Goal: Book appointment/travel/reservation

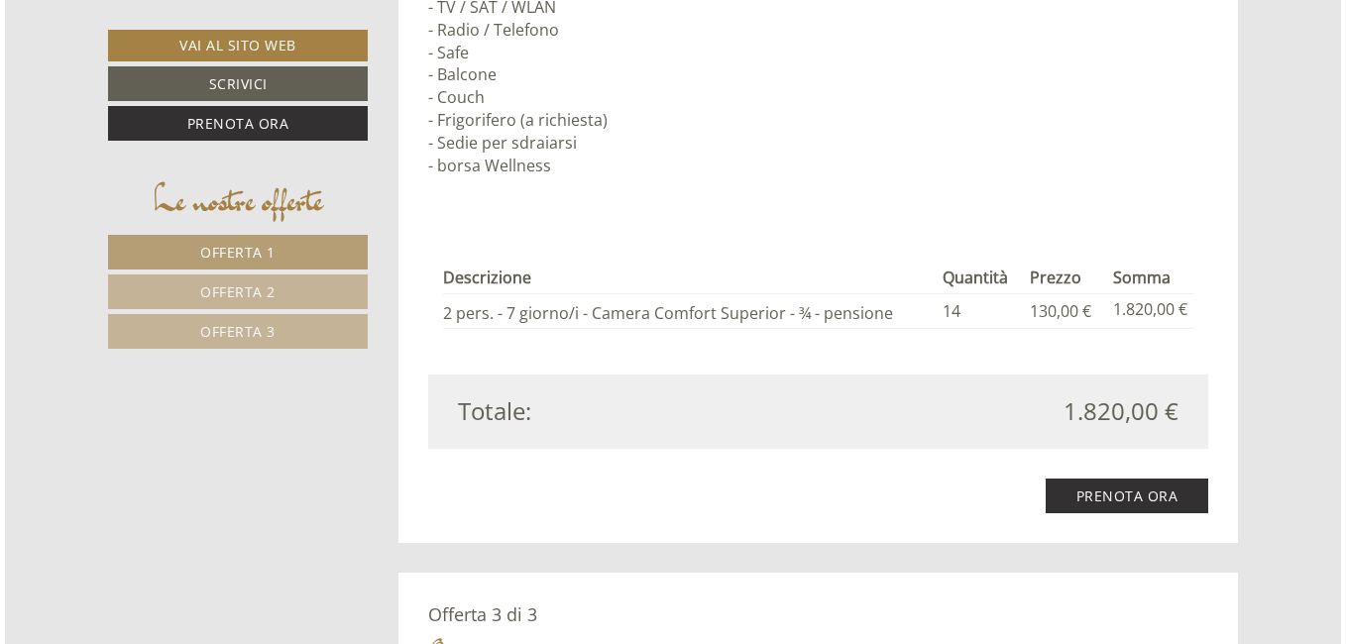
scroll to position [3370, 0]
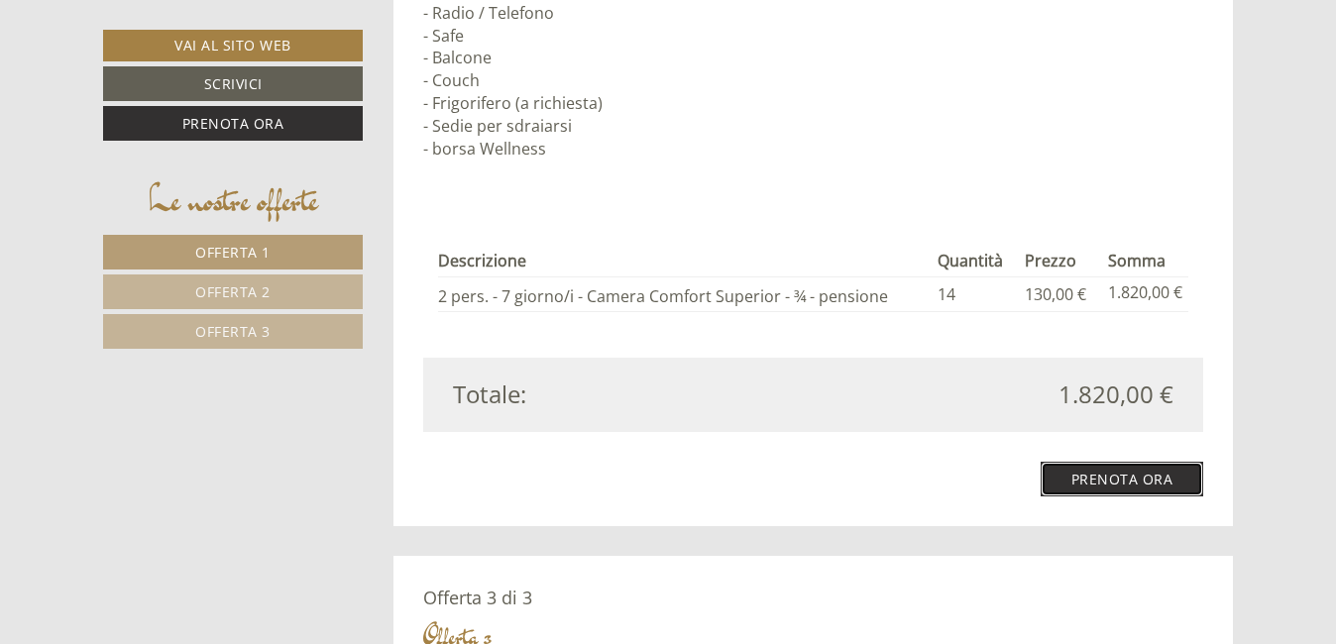
click at [1121, 481] on link "Prenota ora" at bounding box center [1123, 479] width 164 height 35
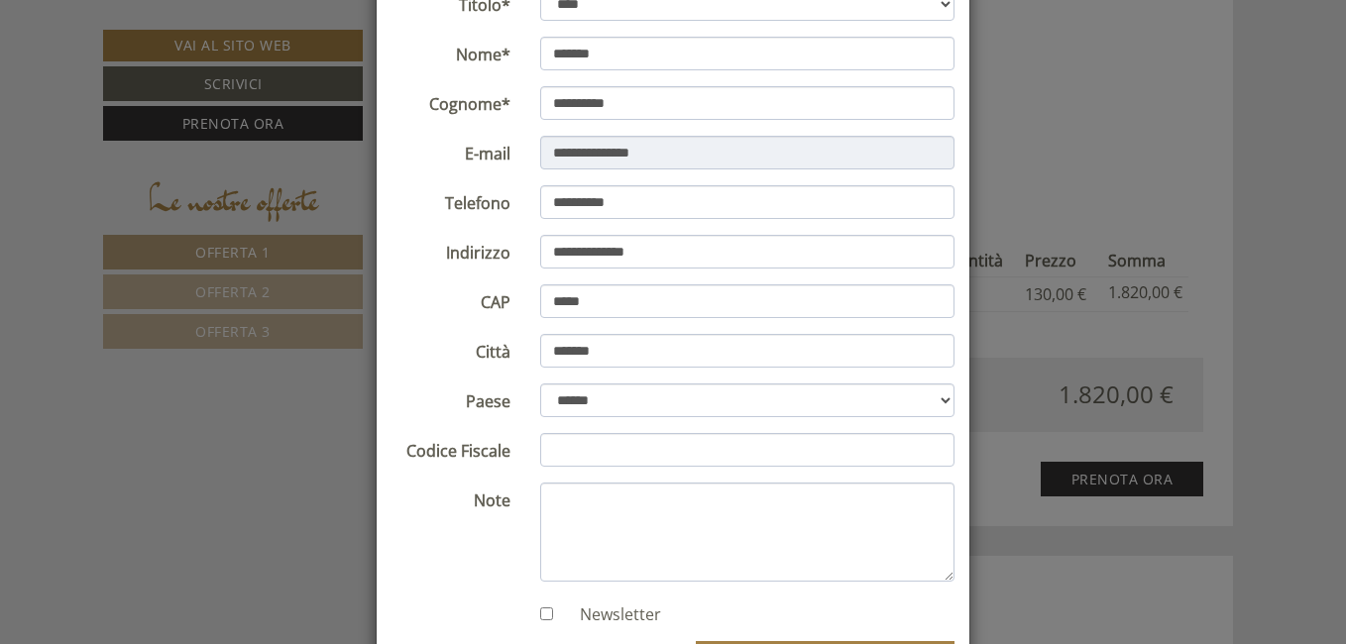
scroll to position [297, 0]
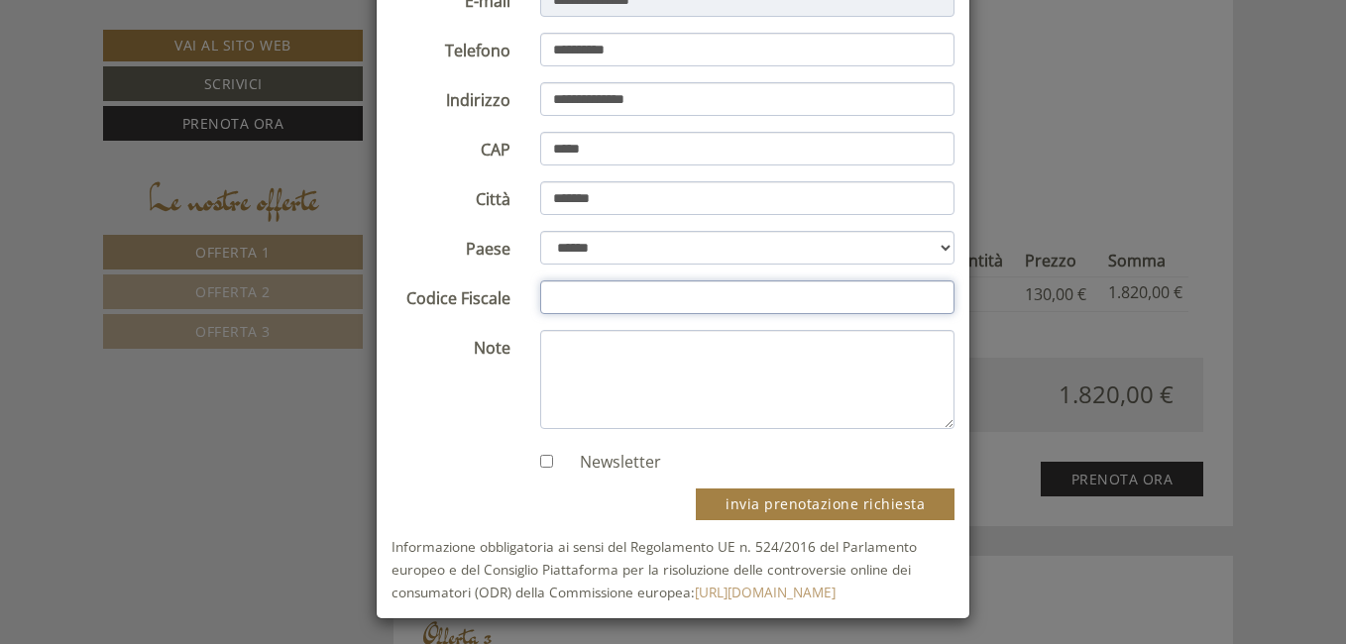
click at [568, 296] on input "Codice Fiscale" at bounding box center [747, 298] width 415 height 34
type input "**********"
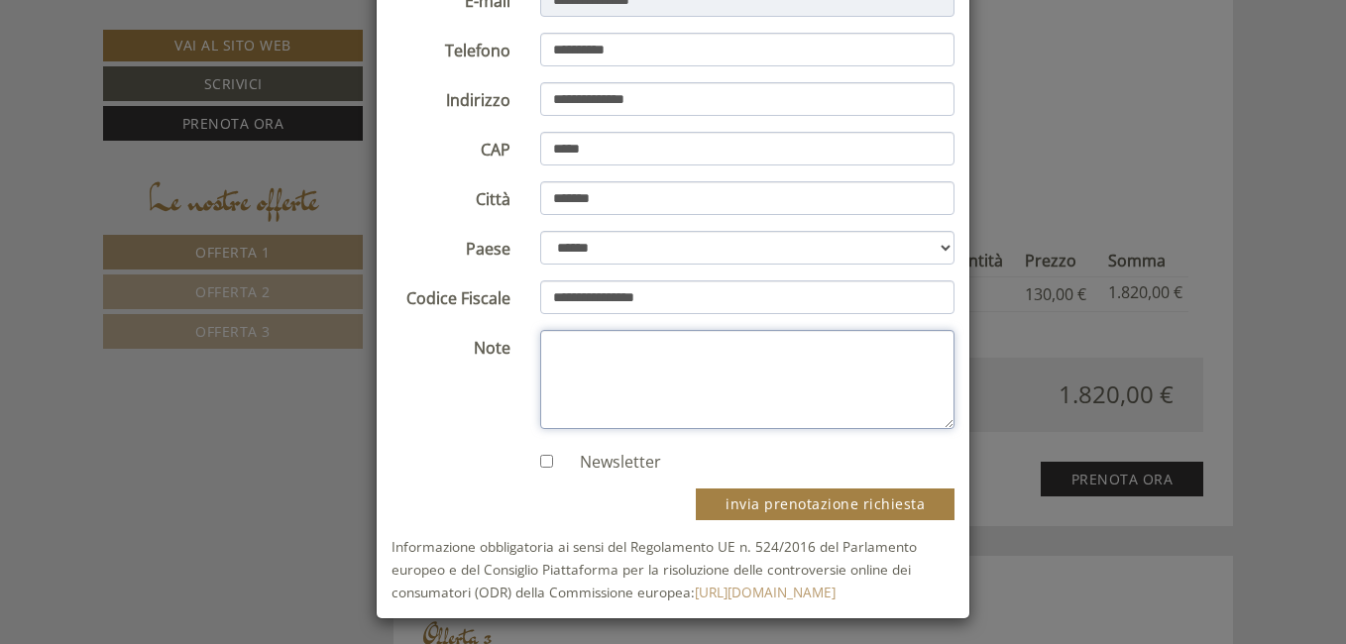
click at [556, 351] on textarea "Note" at bounding box center [747, 379] width 415 height 99
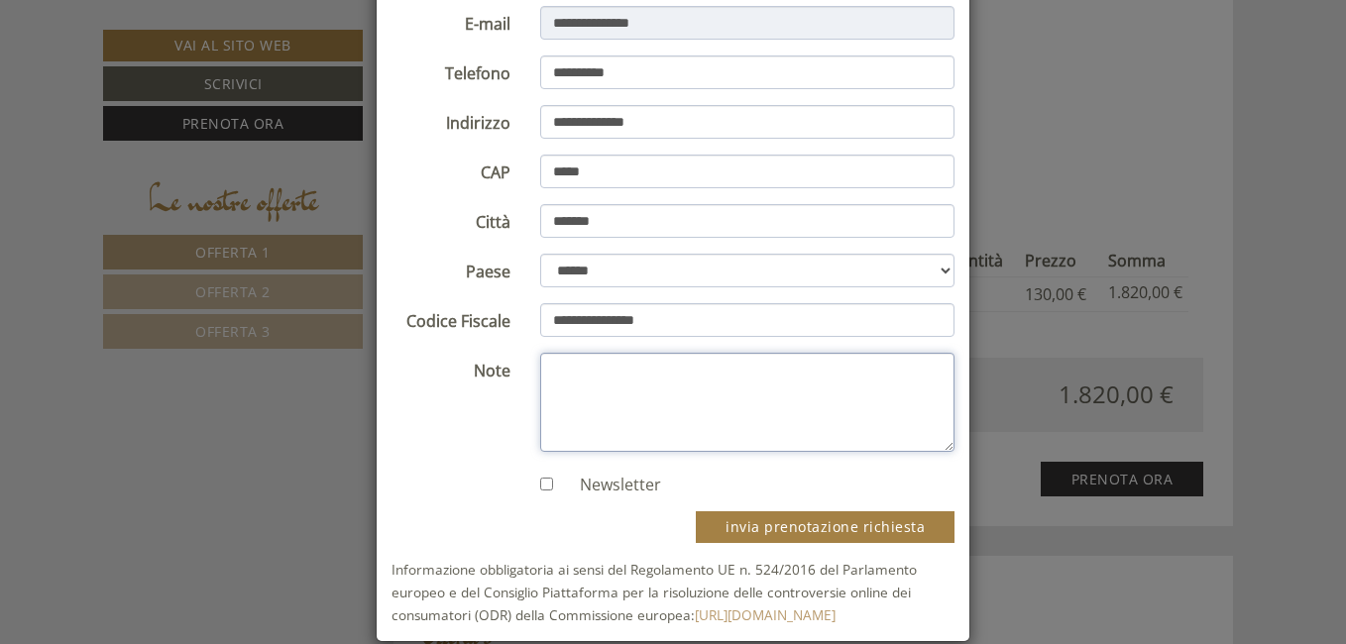
scroll to position [302, 0]
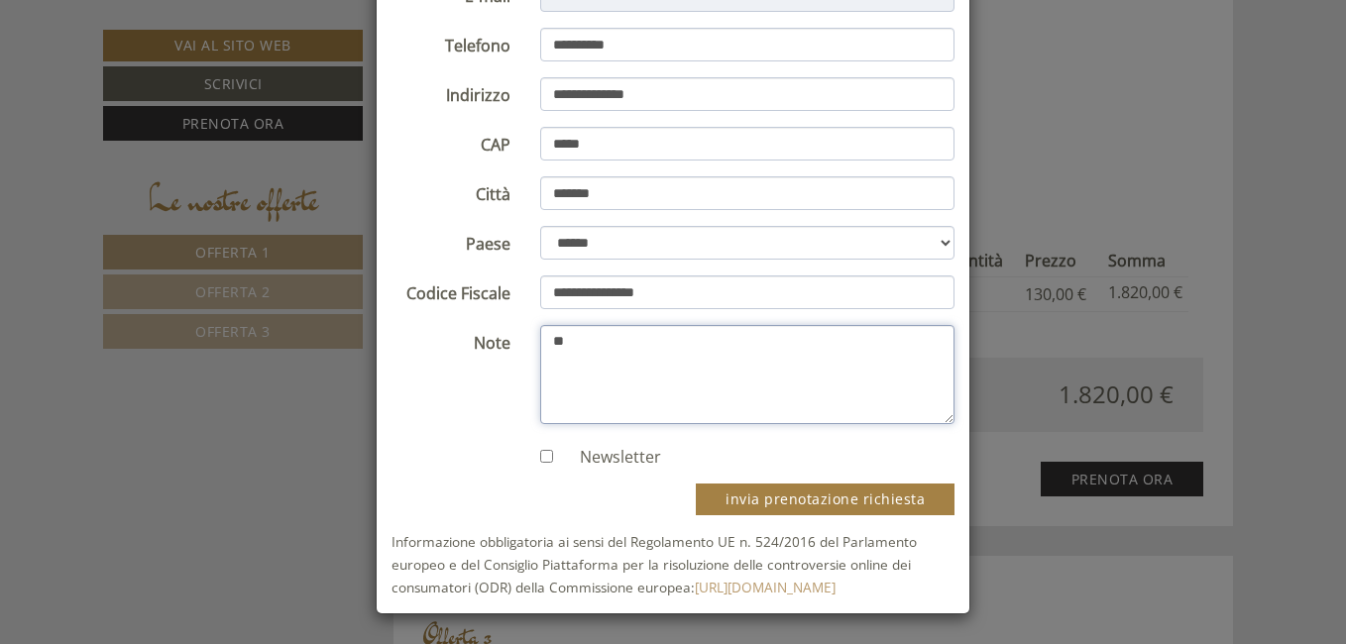
type textarea "*"
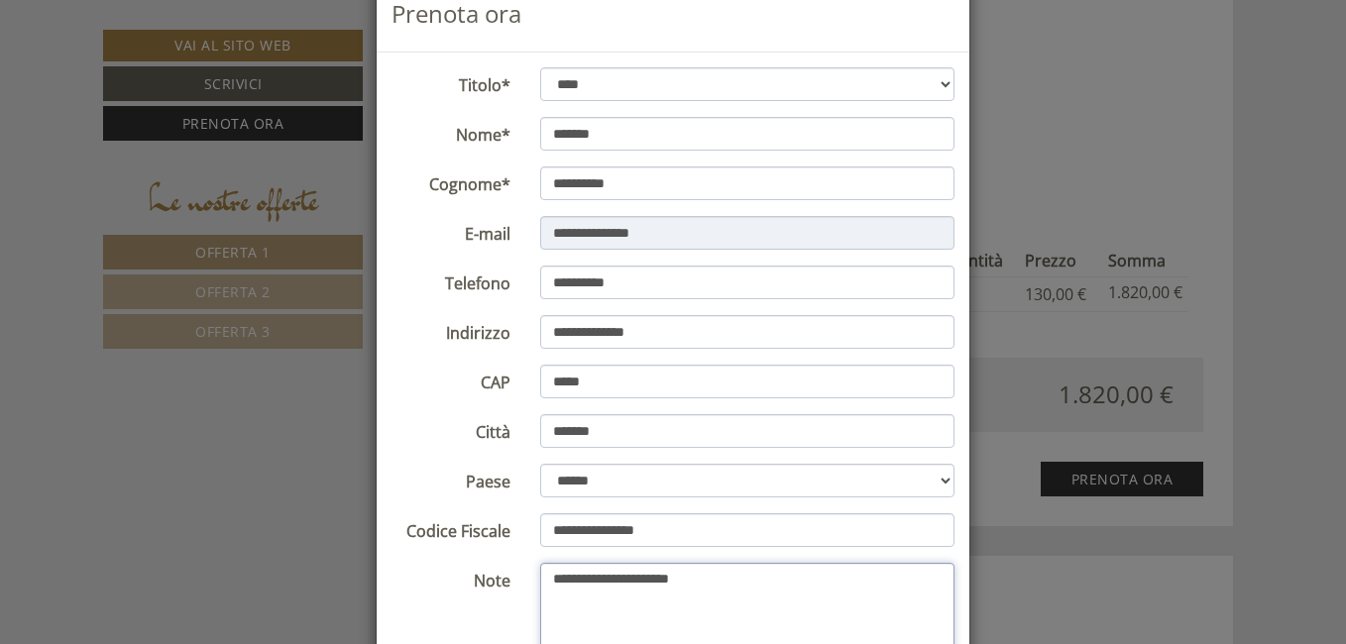
scroll to position [99, 0]
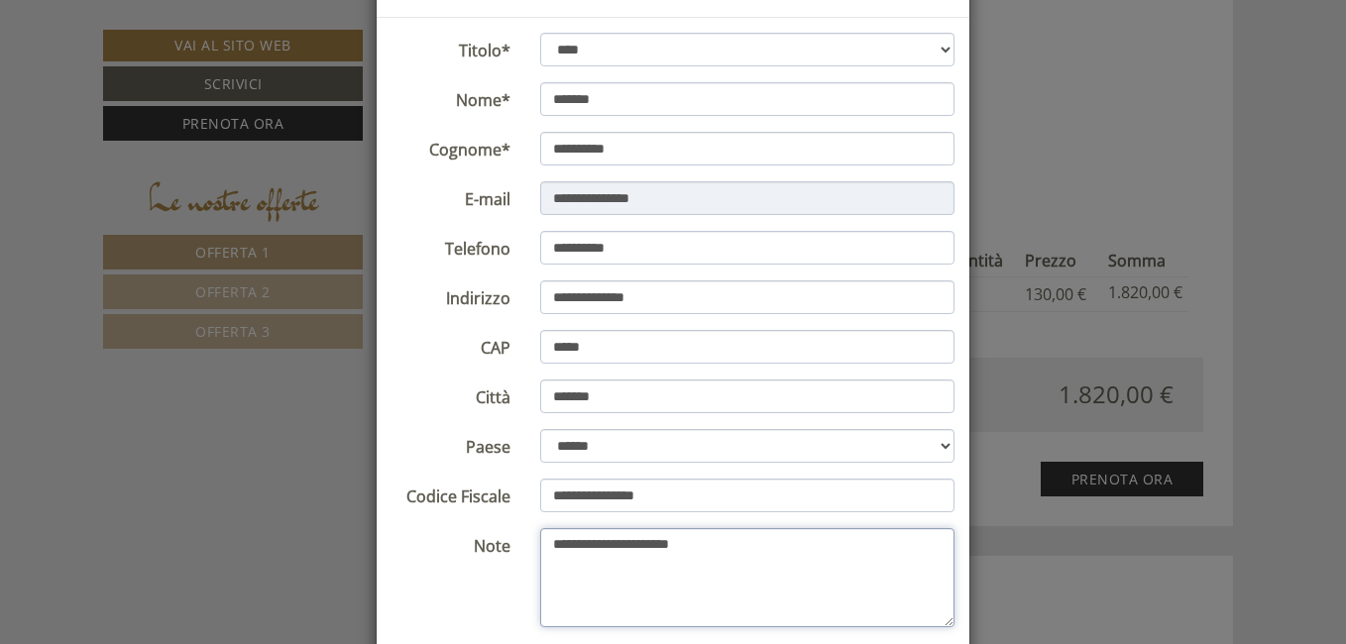
type textarea "**********"
drag, startPoint x: 678, startPoint y: 497, endPoint x: 529, endPoint y: 498, distance: 148.7
click at [529, 498] on div "**********" at bounding box center [747, 496] width 445 height 35
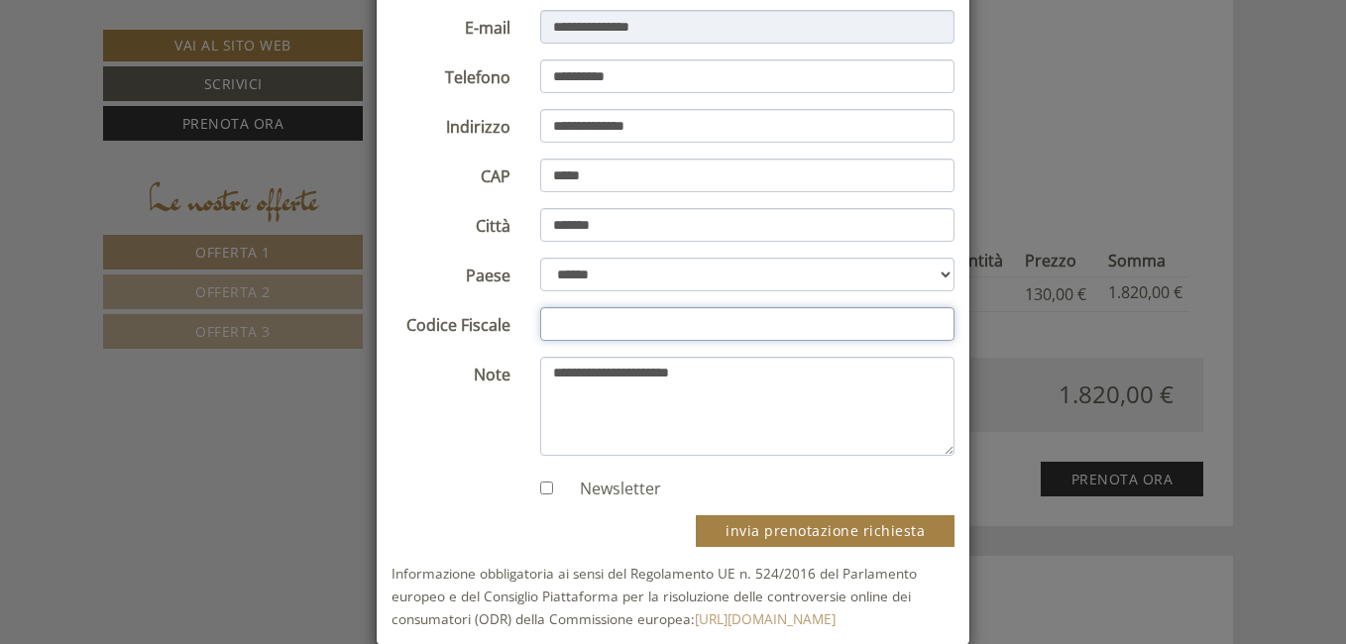
scroll to position [297, 0]
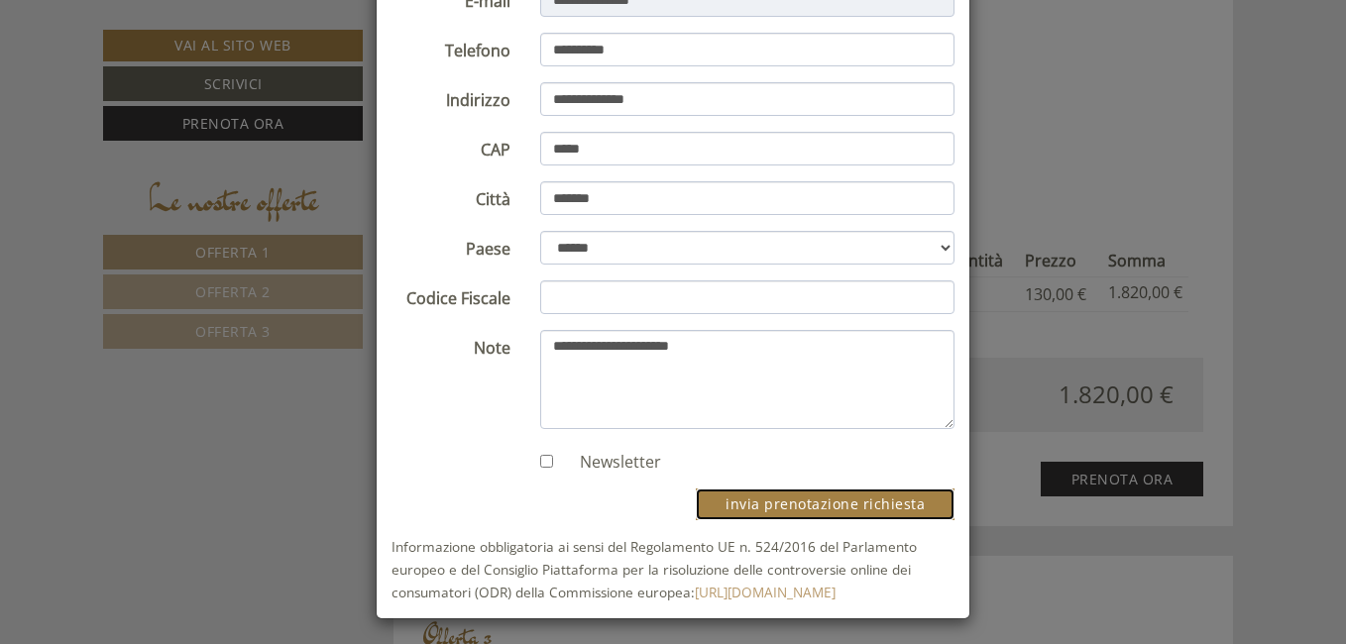
click at [837, 503] on button "invia prenotazione richiesta" at bounding box center [825, 505] width 259 height 32
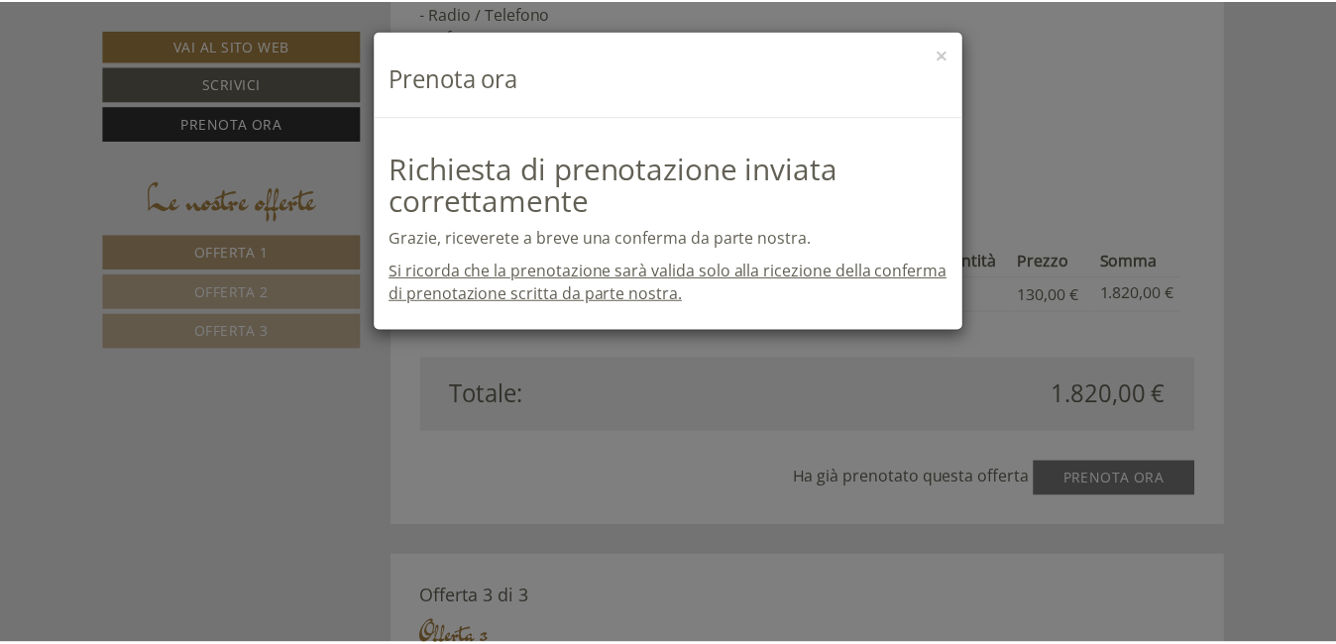
scroll to position [0, 0]
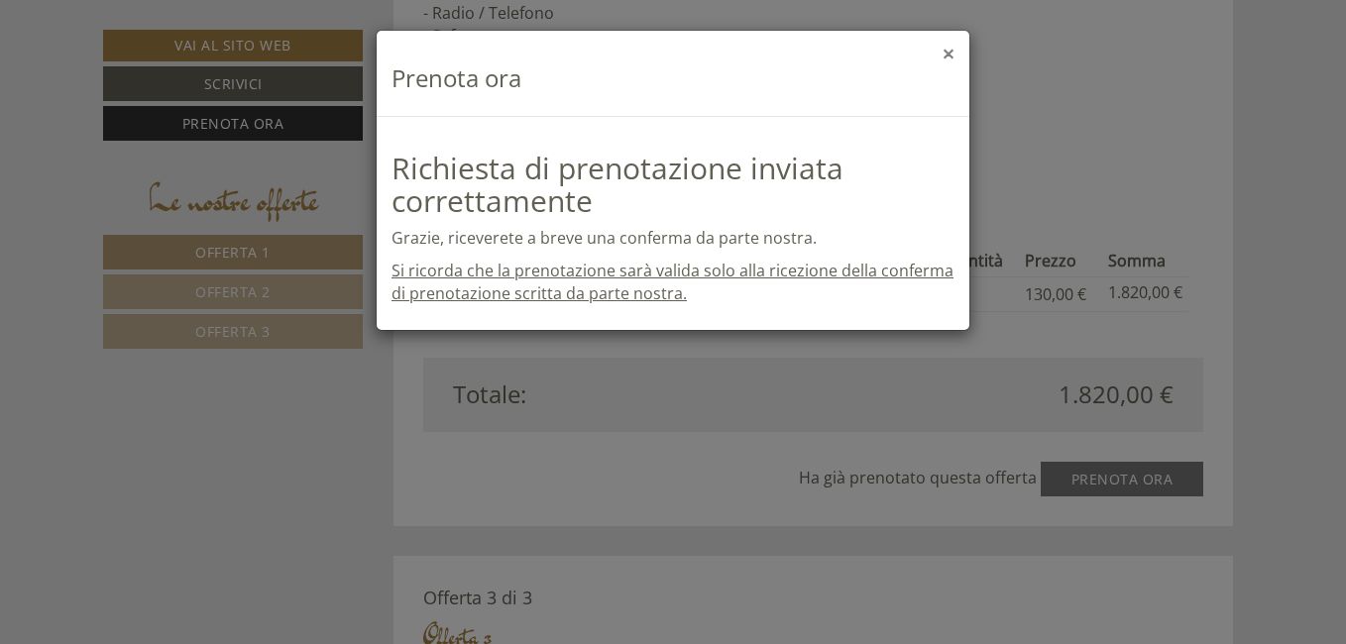
click at [948, 53] on button "×" at bounding box center [949, 54] width 12 height 21
